Goal: Task Accomplishment & Management: Manage account settings

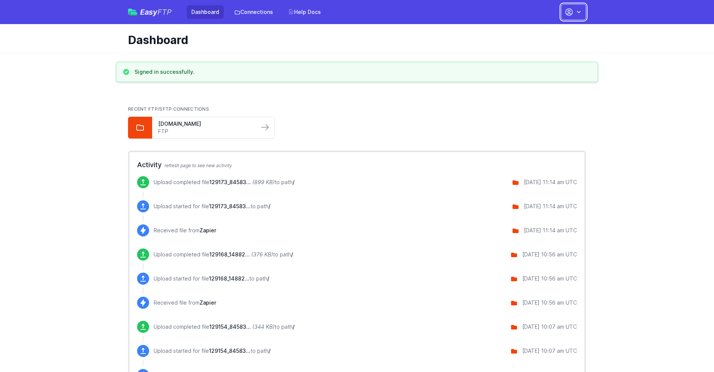
click at [574, 12] on button "button" at bounding box center [573, 12] width 25 height 16
click at [550, 31] on link "Account Settings" at bounding box center [550, 31] width 72 height 14
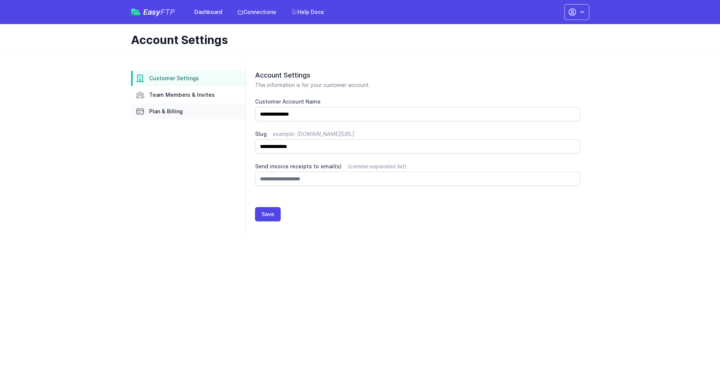
click at [188, 111] on link "Plan & Billing" at bounding box center [188, 111] width 114 height 15
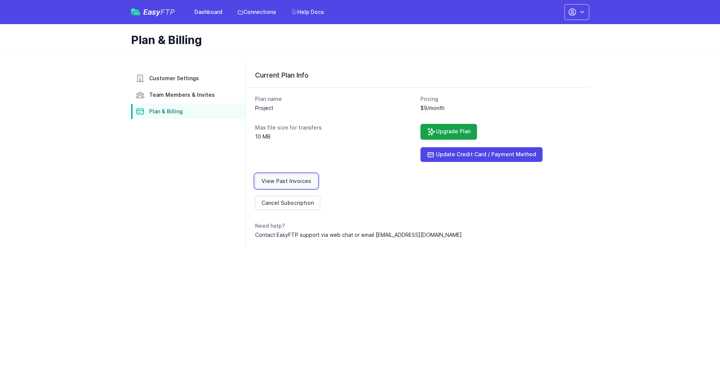
click at [285, 181] on link "View Past Invoices" at bounding box center [286, 181] width 63 height 14
